Goal: Task Accomplishment & Management: Use online tool/utility

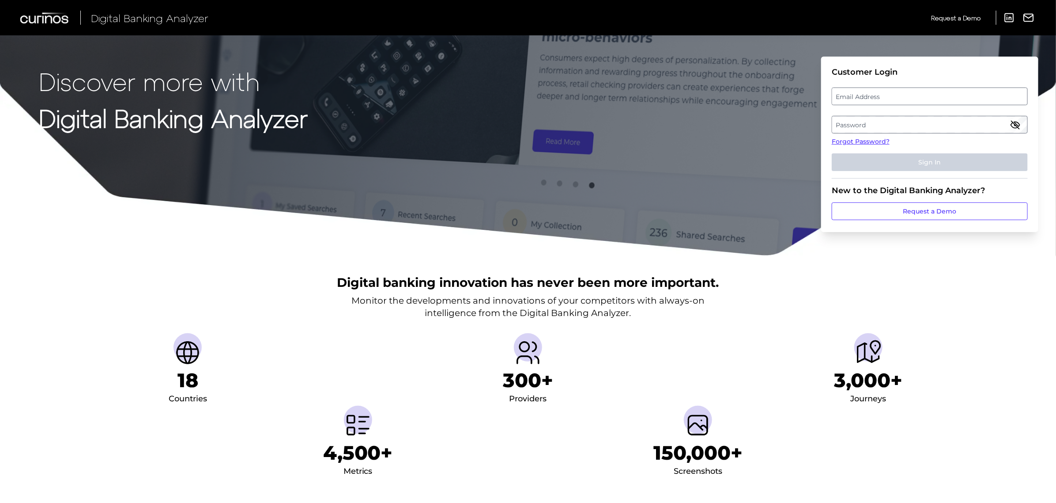
click at [892, 126] on label "Password" at bounding box center [929, 125] width 195 height 16
click at [859, 100] on label "Email Address" at bounding box center [929, 96] width 195 height 16
click at [859, 100] on input "email" at bounding box center [930, 96] width 196 height 18
type input "i"
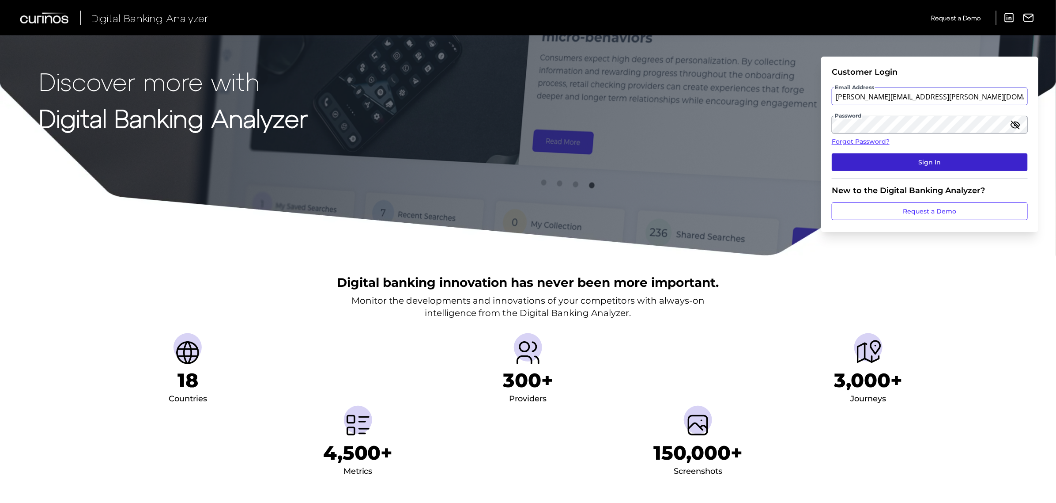
type input "[PERSON_NAME][EMAIL_ADDRESS][PERSON_NAME][DOMAIN_NAME]"
click at [928, 156] on button "Sign In" at bounding box center [930, 162] width 196 height 18
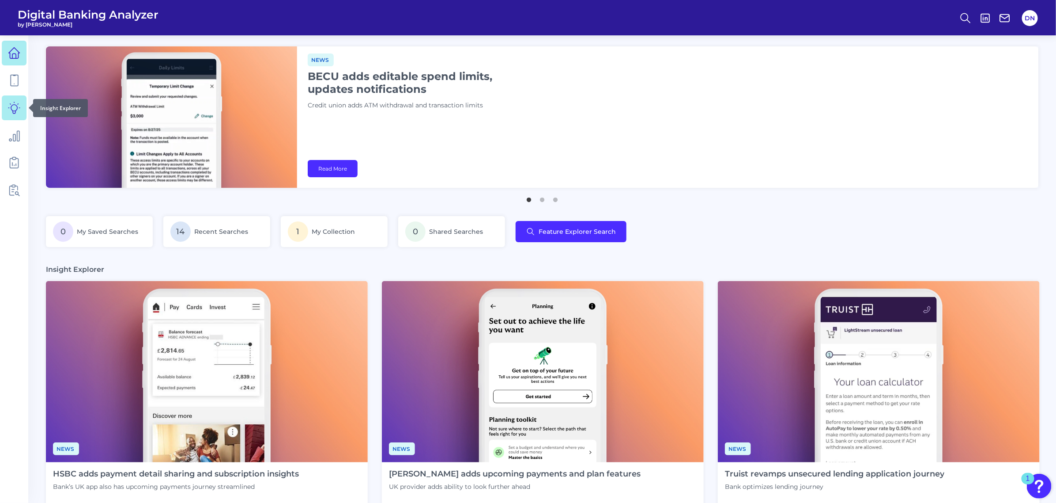
click at [14, 106] on icon at bounding box center [14, 108] width 12 height 12
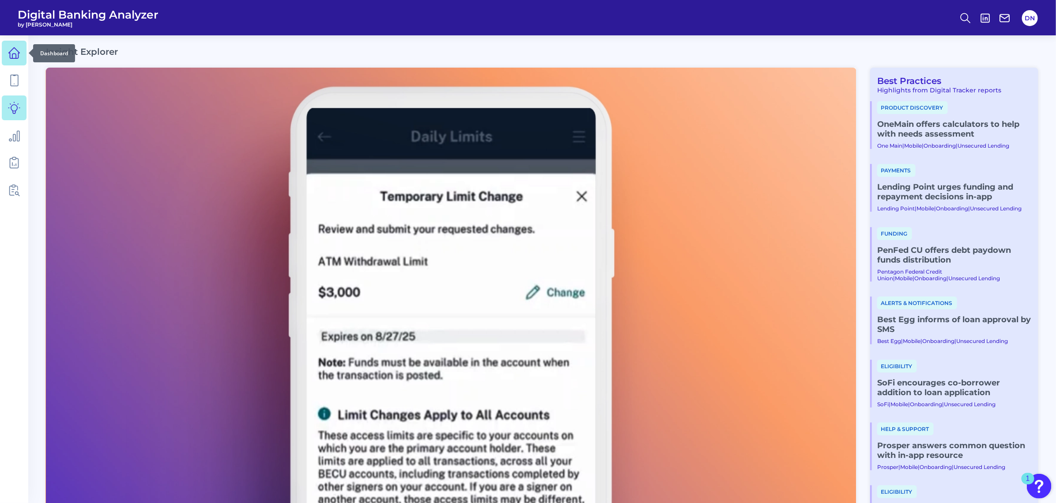
click at [12, 57] on icon at bounding box center [14, 55] width 4 height 5
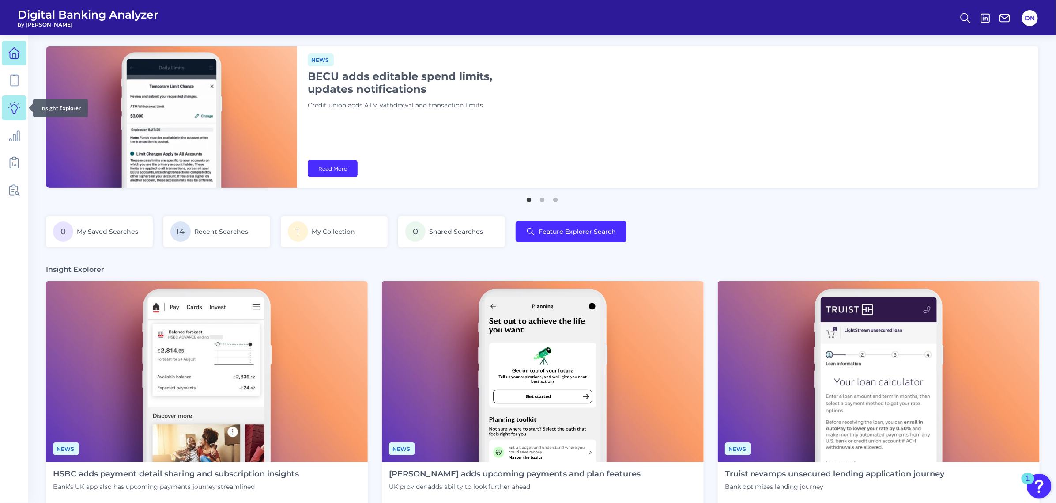
click at [15, 112] on icon at bounding box center [13, 107] width 11 height 11
